Goal: Find specific page/section: Find specific page/section

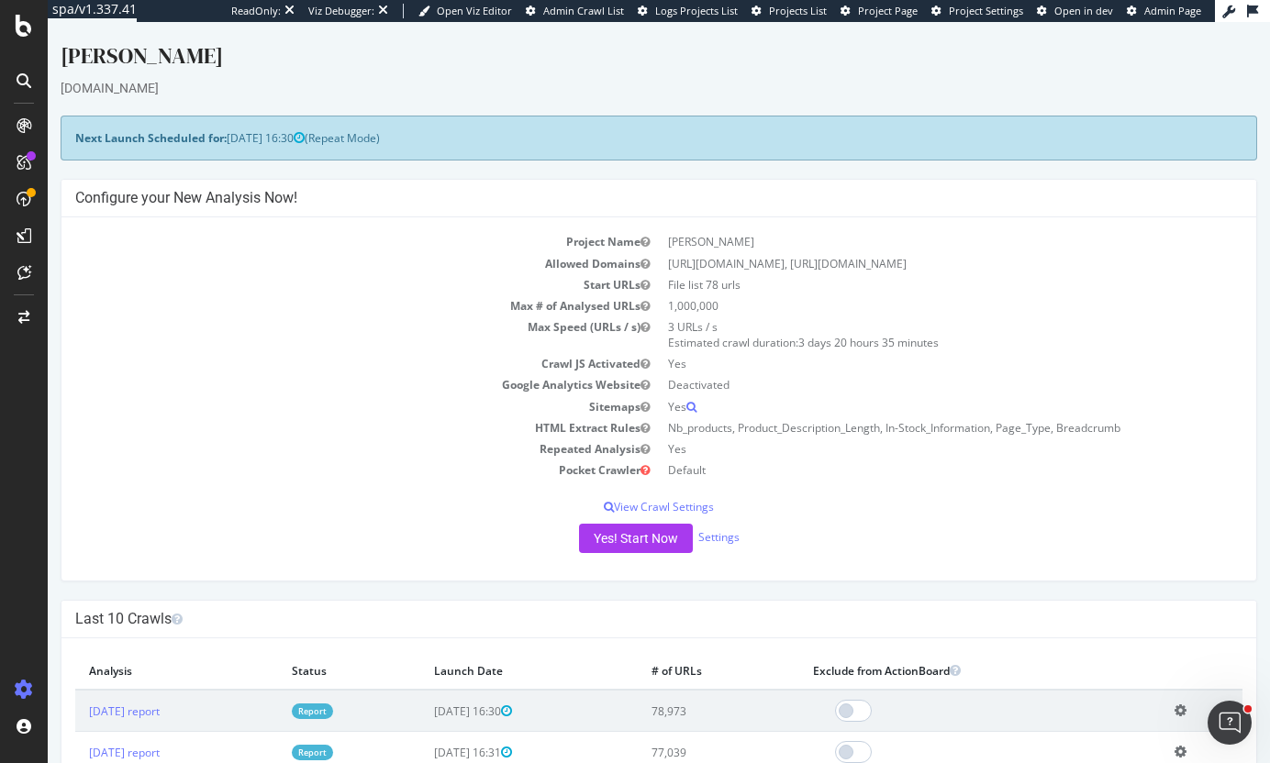
drag, startPoint x: 161, startPoint y: 49, endPoint x: 355, endPoint y: 39, distance: 193.8
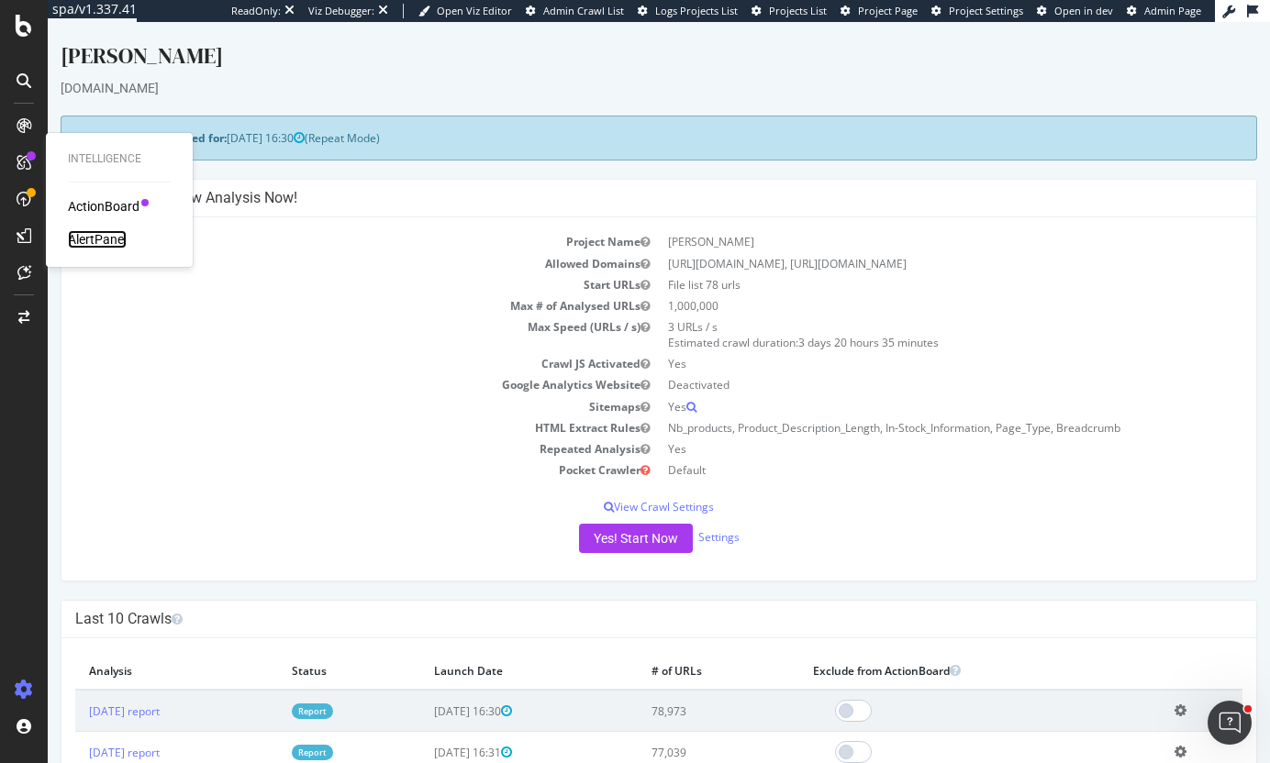
click at [100, 234] on div "AlertPanel" at bounding box center [97, 239] width 59 height 18
